Goal: Information Seeking & Learning: Learn about a topic

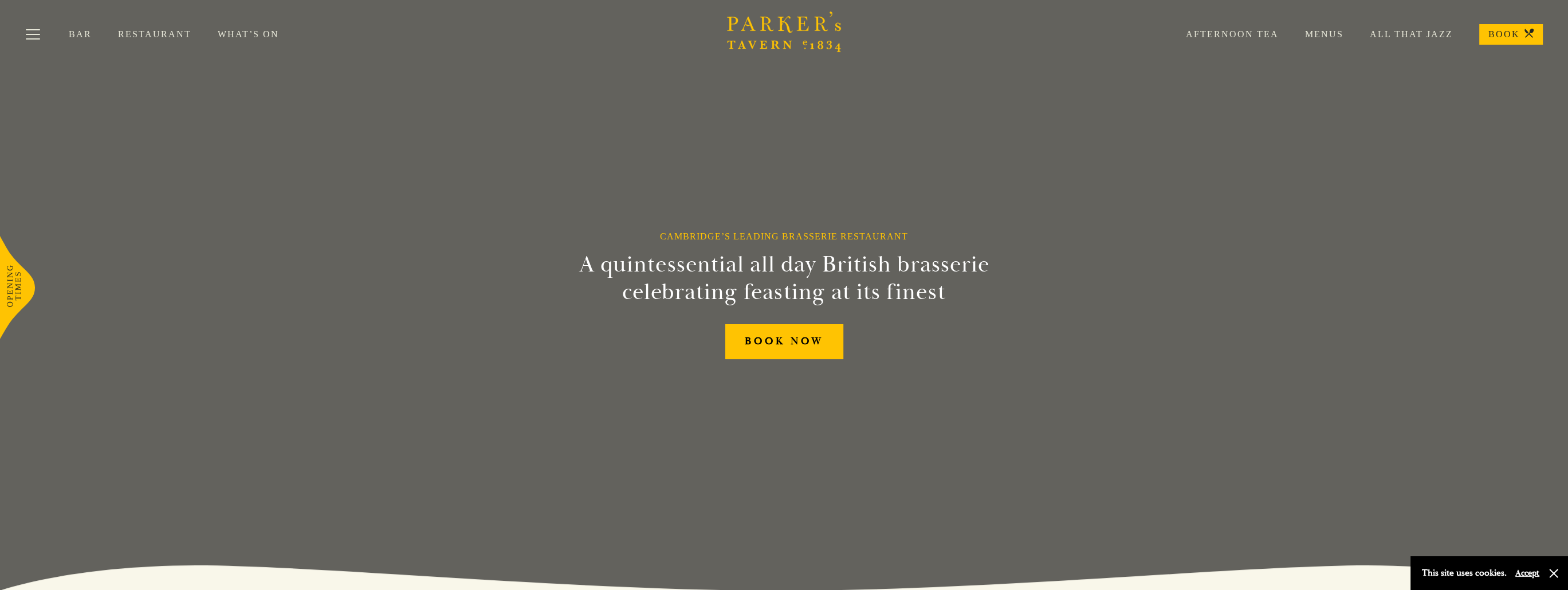
click at [1334, 33] on link "Menus" at bounding box center [1311, 34] width 65 height 12
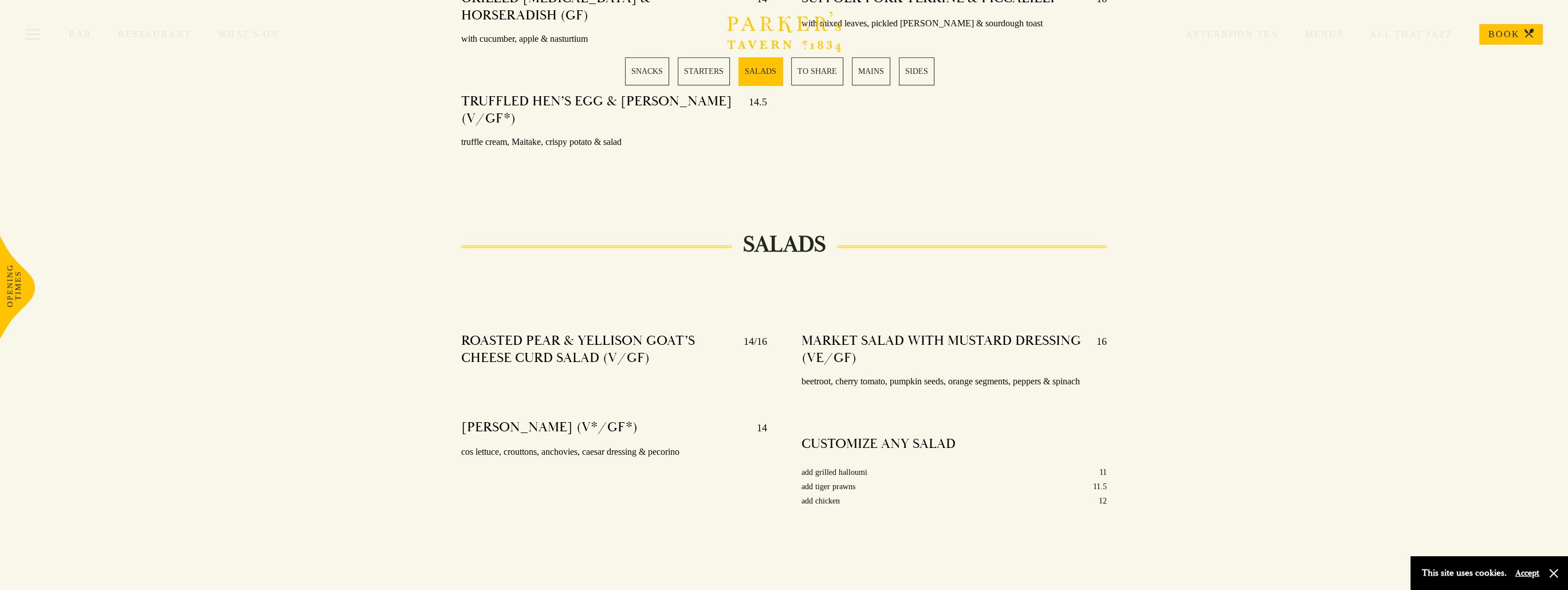
scroll to position [1337, 0]
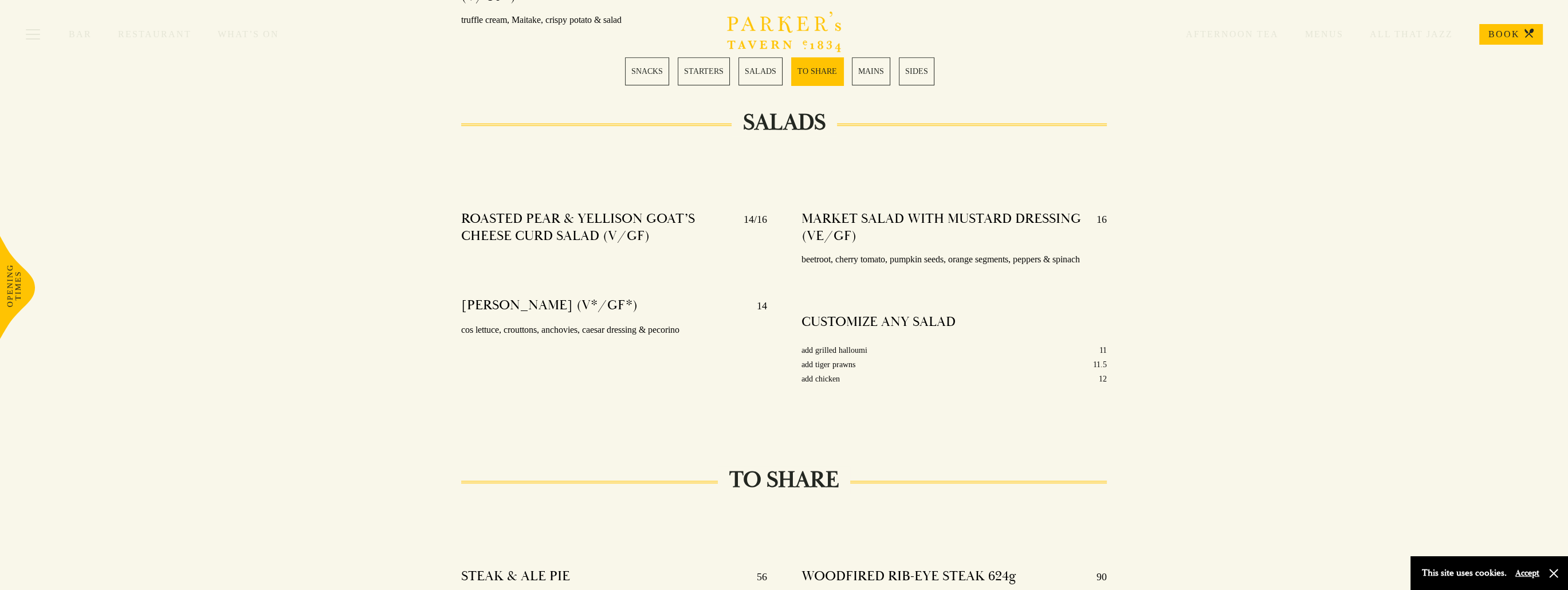
click at [804, 252] on p "beetroot, cherry tomato, pumpkin seeds, orange segments, peppers & spinach" at bounding box center [953, 260] width 305 height 17
drag, startPoint x: 891, startPoint y: 246, endPoint x: 945, endPoint y: 242, distance: 54.1
click at [945, 252] on p "beetroot, cherry tomato, pumpkin seeds, orange segments, peppers & spinach" at bounding box center [953, 260] width 305 height 17
drag, startPoint x: 951, startPoint y: 246, endPoint x: 1014, endPoint y: 245, distance: 63.0
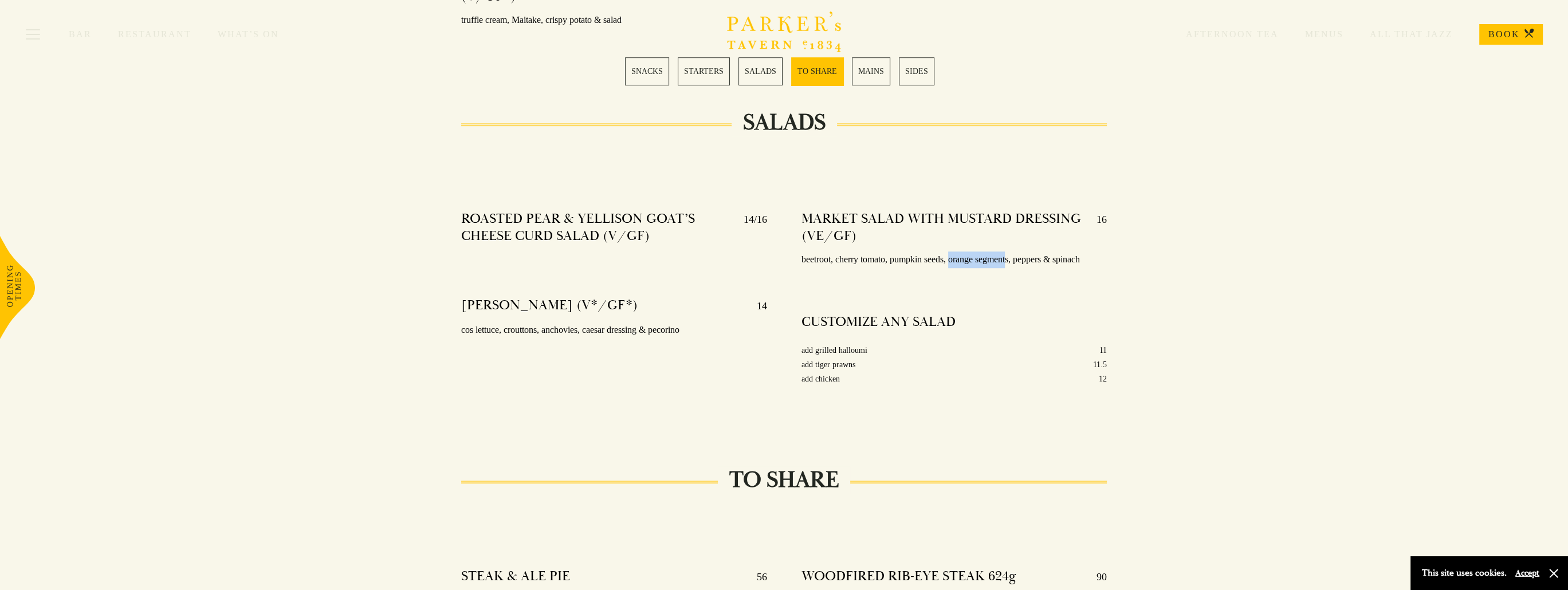
click at [1011, 252] on p "beetroot, cherry tomato, pumpkin seeds, orange segments, peppers & spinach" at bounding box center [953, 260] width 305 height 17
drag, startPoint x: 1021, startPoint y: 245, endPoint x: 1098, endPoint y: 245, distance: 77.0
click at [1098, 252] on p "beetroot, cherry tomato, pumpkin seeds, orange segments, peppers & spinach" at bounding box center [953, 260] width 305 height 17
click at [1103, 252] on p "beetroot, cherry tomato, pumpkin seeds, orange segments, peppers & spinach" at bounding box center [953, 260] width 305 height 17
drag, startPoint x: 466, startPoint y: 286, endPoint x: 635, endPoint y: 292, distance: 169.1
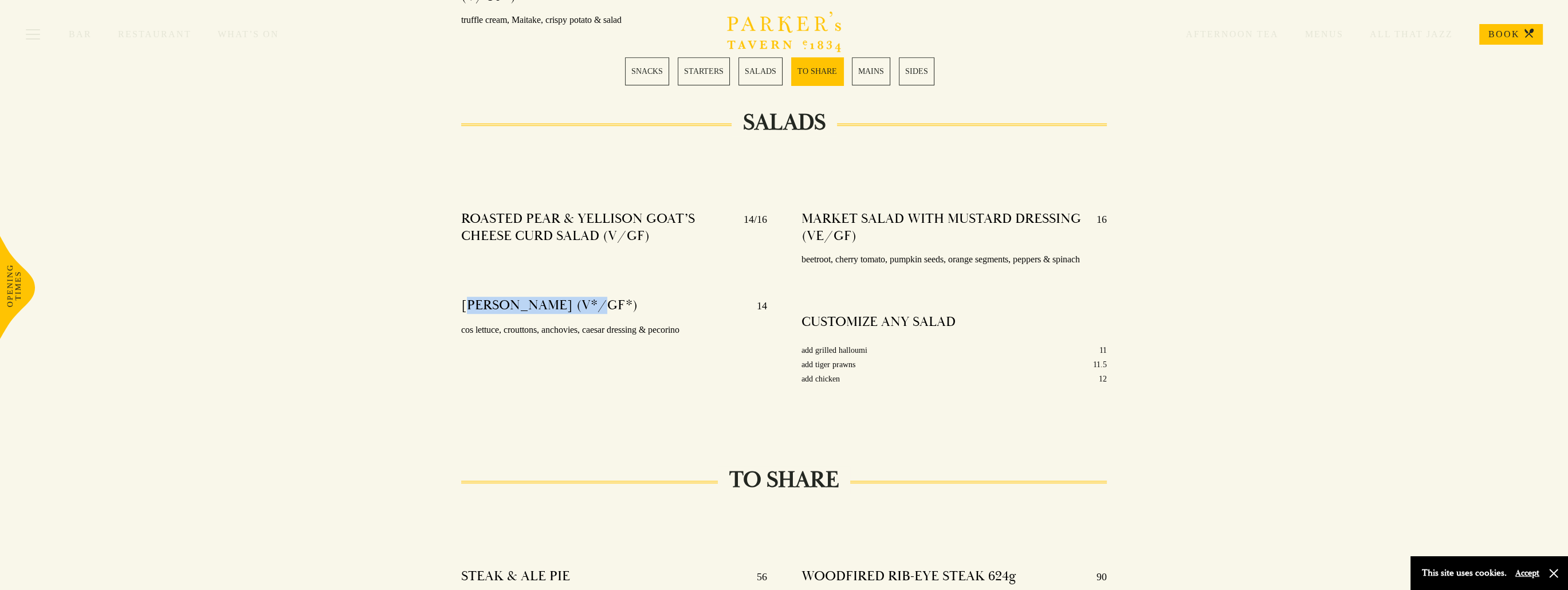
click at [609, 297] on h4 "CAESAR SALAD (V*/GF*)" at bounding box center [549, 306] width 176 height 18
click at [663, 322] on p "cos lettuce, crouttons, anchovies, caesar dressing & pecorino" at bounding box center [613, 330] width 305 height 17
drag, startPoint x: 471, startPoint y: 197, endPoint x: 566, endPoint y: 199, distance: 95.0
click at [559, 210] on h4 "ROASTED PEAR & YELLISON GOAT’S CHEESE CURD SALAD (V/GF)" at bounding box center [596, 227] width 271 height 35
click at [656, 261] on div "ROASTED PEAR & YELLISON GOAT’S CHEESE CURD SALAD (V/GF) 14/16 CAESAR SALAD (V*/…" at bounding box center [613, 313] width 340 height 221
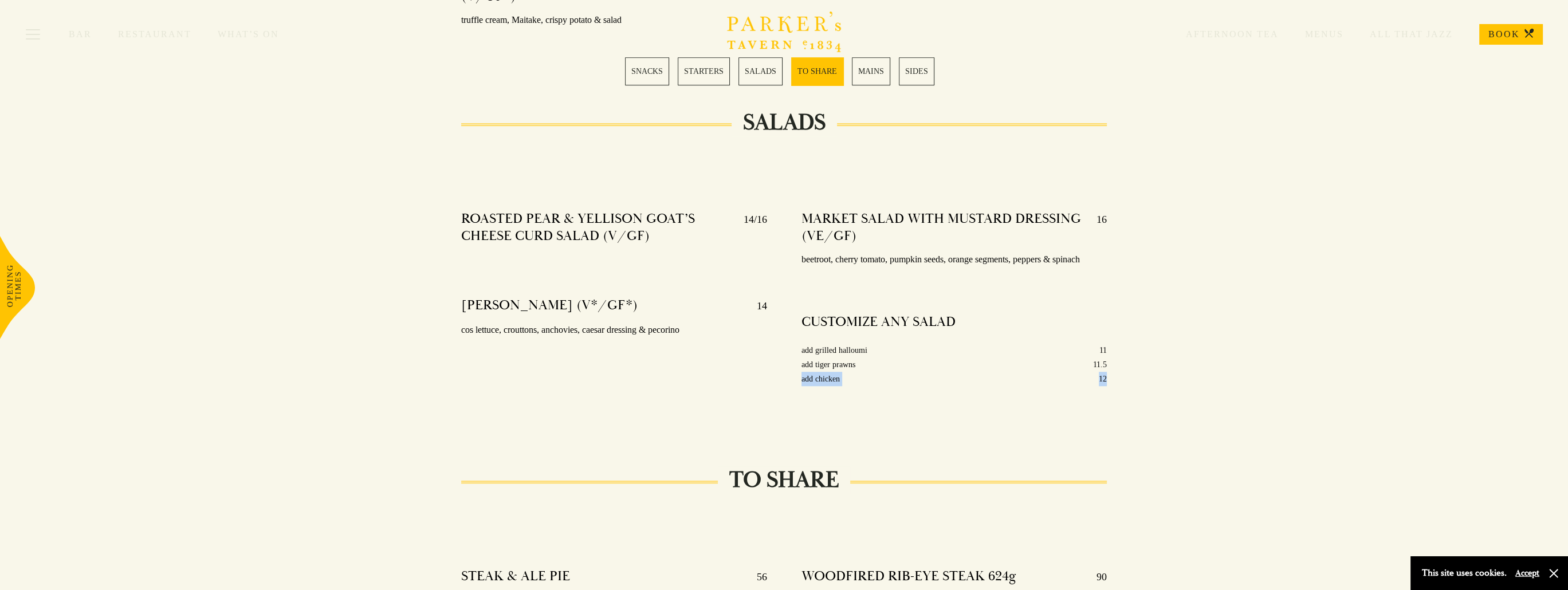
drag, startPoint x: 811, startPoint y: 363, endPoint x: 1114, endPoint y: 362, distance: 303.0
click at [1114, 362] on div "MARKET SALAD WITH MUSTARD DRESSING (VE/GF) 16 beetroot, cherry tomato, pumpkin …" at bounding box center [954, 313] width 340 height 221
click at [1113, 364] on div "MARKET SALAD WITH MUSTARD DRESSING (VE/GF) 16 beetroot, cherry tomato, pumpkin …" at bounding box center [954, 313] width 340 height 221
drag, startPoint x: 798, startPoint y: 332, endPoint x: 1114, endPoint y: 366, distance: 317.8
click at [1114, 366] on div "MARKET SALAD WITH MUSTARD DRESSING (VE/GF) 16 beetroot, cherry tomato, pumpkin …" at bounding box center [954, 313] width 340 height 221
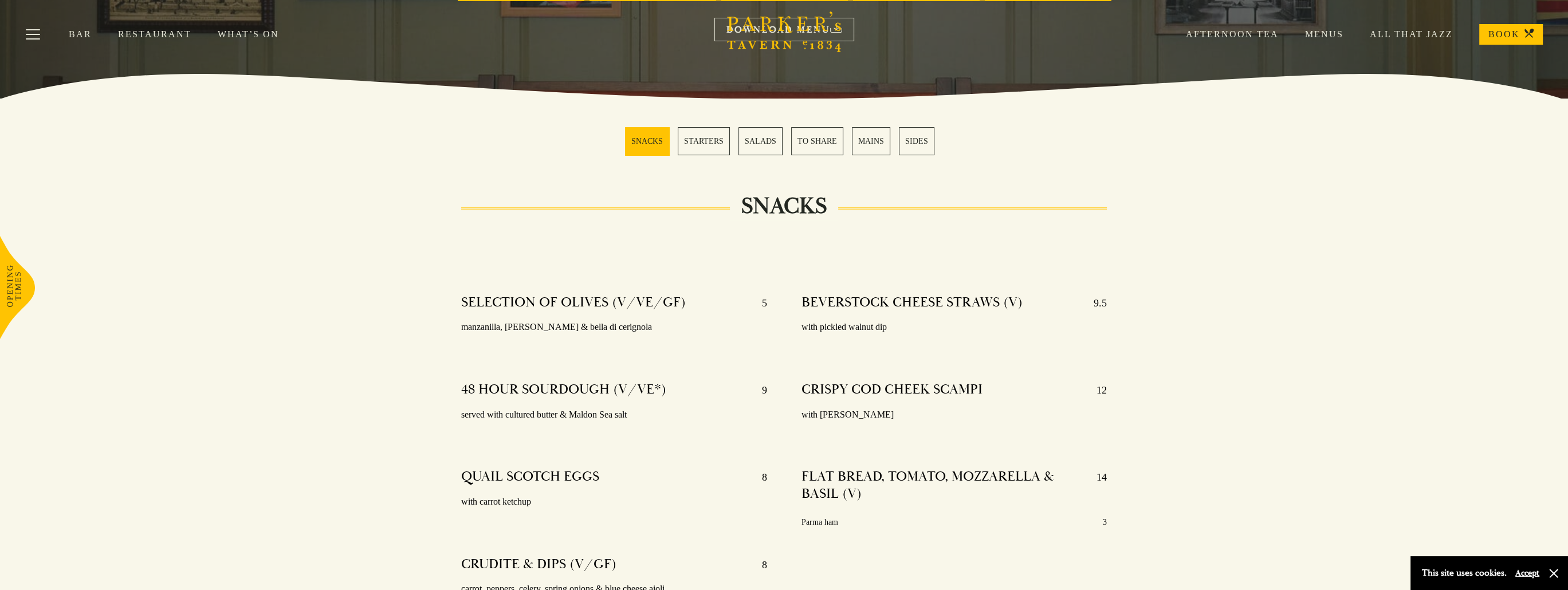
scroll to position [0, 0]
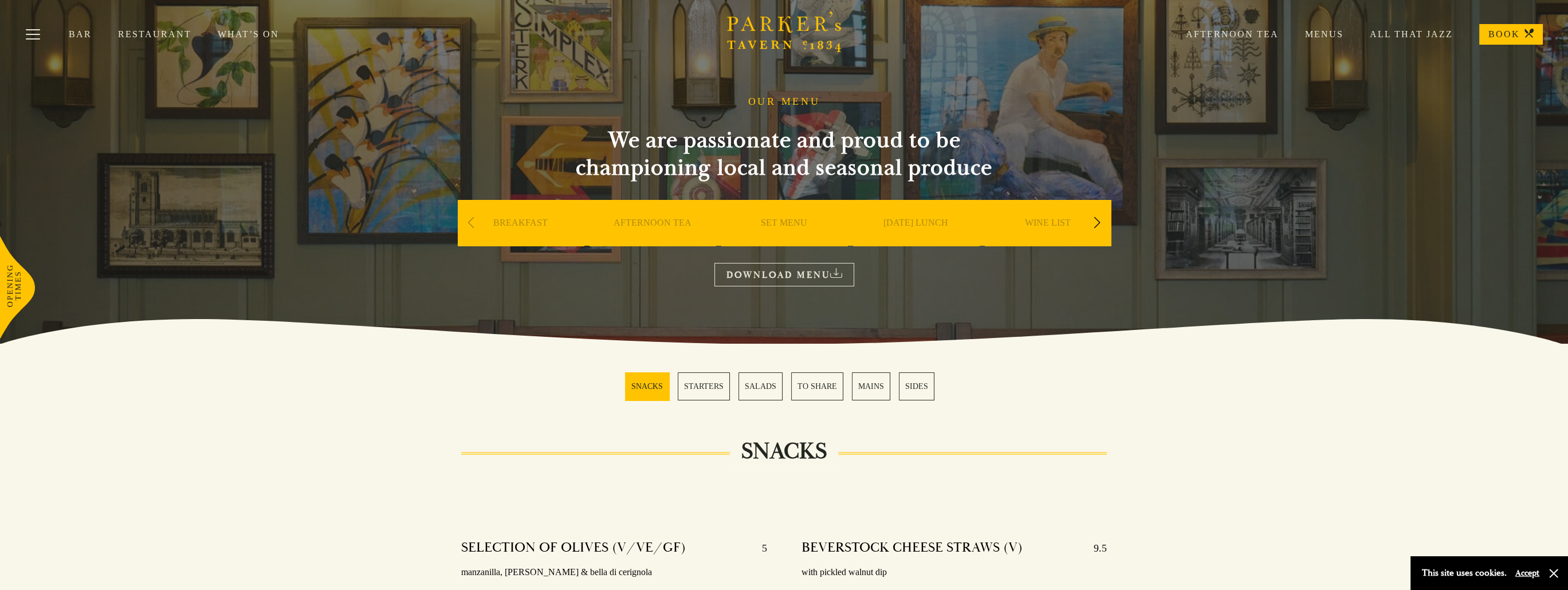
click at [1098, 224] on div "Next slide" at bounding box center [1097, 223] width 15 height 25
click at [472, 224] on div "Previous slide" at bounding box center [471, 223] width 15 height 25
click at [1099, 224] on div "Next slide" at bounding box center [1097, 223] width 15 height 25
